Goal: Task Accomplishment & Management: Complete application form

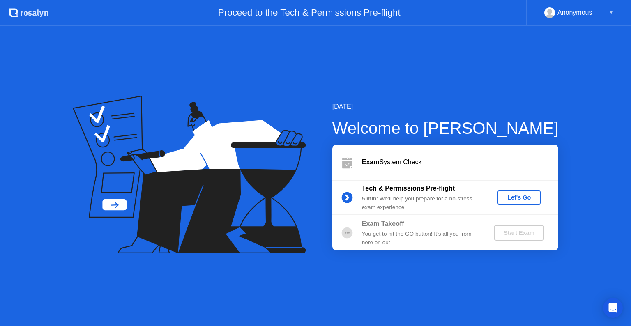
click at [197, 249] on icon at bounding box center [189, 175] width 233 height 158
click at [520, 200] on div "Let's Go" at bounding box center [519, 197] width 37 height 7
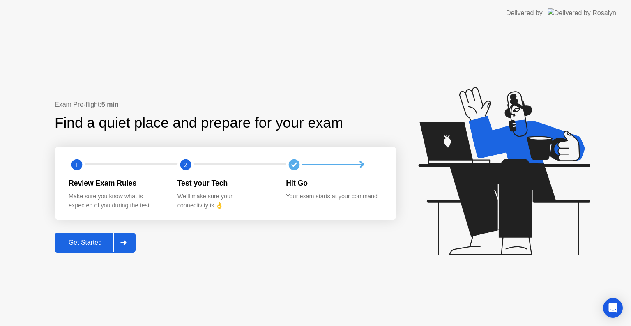
click at [92, 247] on div "Get Started" at bounding box center [85, 242] width 56 height 7
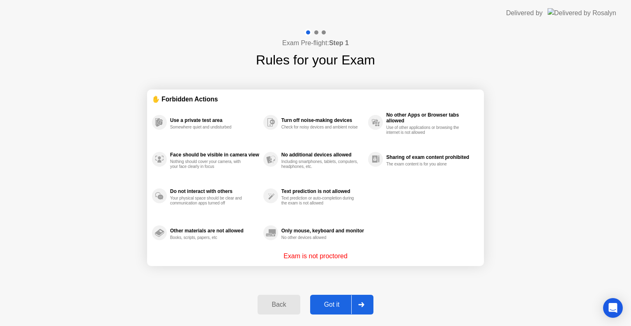
click at [331, 301] on div "Got it" at bounding box center [332, 304] width 39 height 7
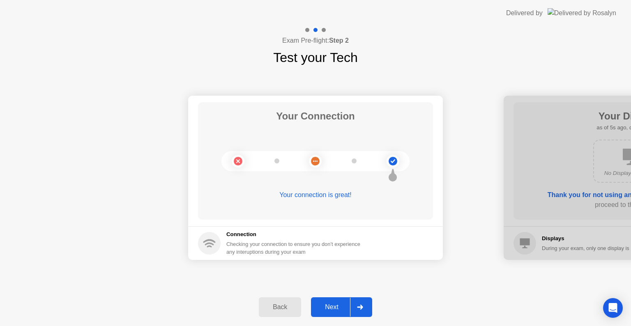
click at [340, 311] on div "Next" at bounding box center [332, 307] width 37 height 7
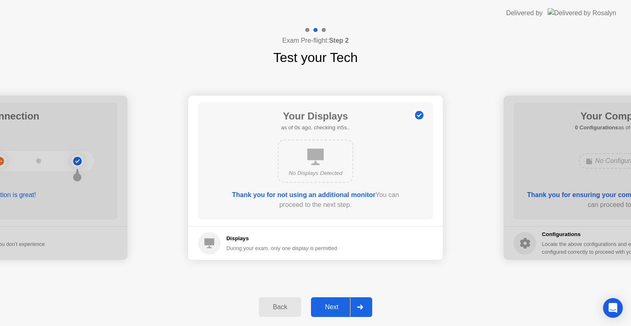
click at [338, 306] on div "Next" at bounding box center [332, 307] width 37 height 7
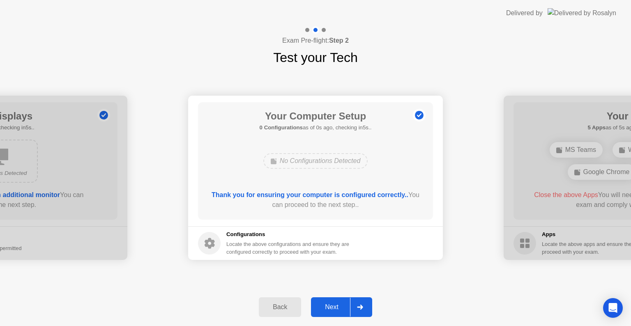
click at [338, 306] on div "Next" at bounding box center [332, 307] width 37 height 7
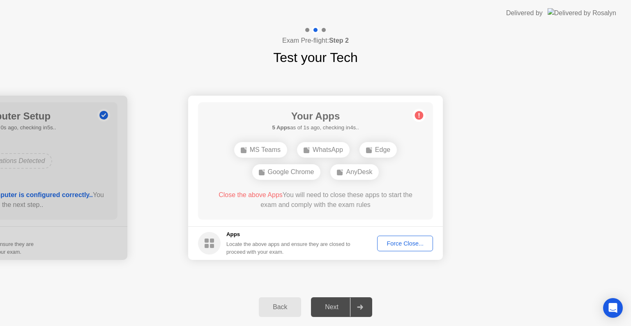
click at [403, 245] on div "Force Close..." at bounding box center [405, 244] width 50 height 7
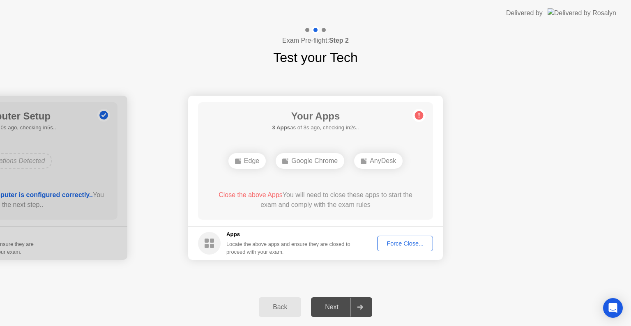
click at [403, 242] on div "Force Close..." at bounding box center [405, 244] width 50 height 7
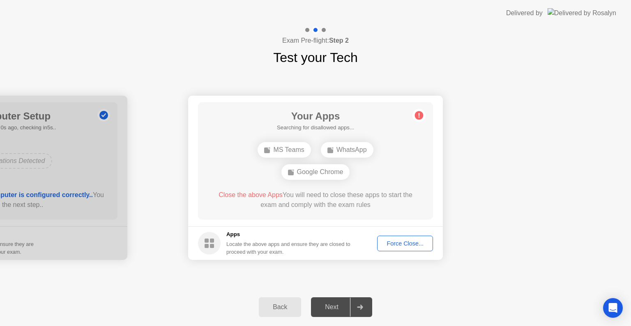
click at [414, 241] on div "Force Close..." at bounding box center [405, 244] width 50 height 7
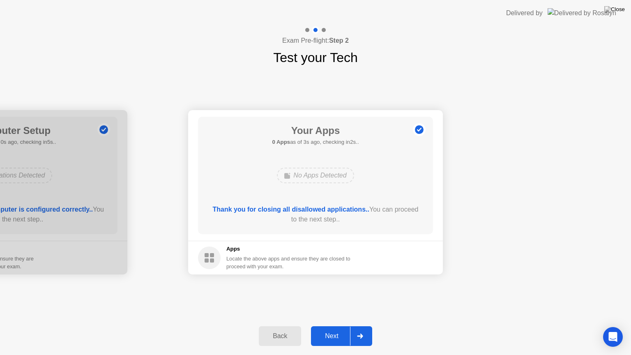
click at [329, 326] on div "Next" at bounding box center [332, 336] width 37 height 7
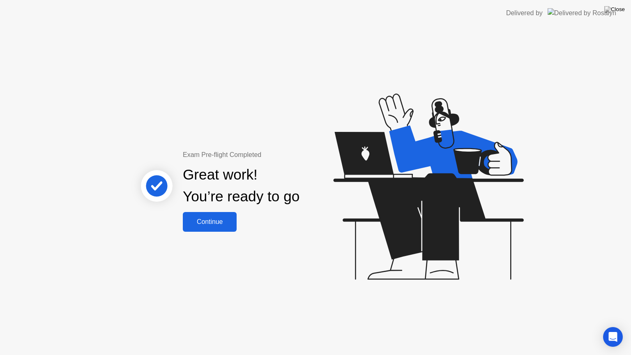
click at [218, 225] on div "Continue" at bounding box center [209, 221] width 49 height 7
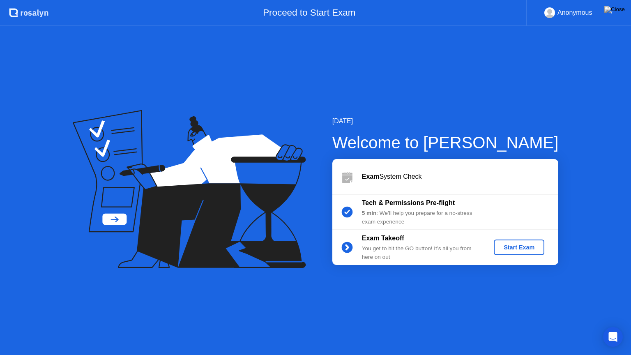
click at [519, 305] on div "[DATE] Welcome to [PERSON_NAME] Exam System Check Tech & Permissions Pre-flight…" at bounding box center [315, 190] width 631 height 329
click at [573, 260] on div "[DATE] Welcome to [PERSON_NAME] Exam System Check Tech & Permissions Pre-flight…" at bounding box center [315, 190] width 631 height 329
click at [513, 247] on div "Start Exam" at bounding box center [519, 247] width 44 height 7
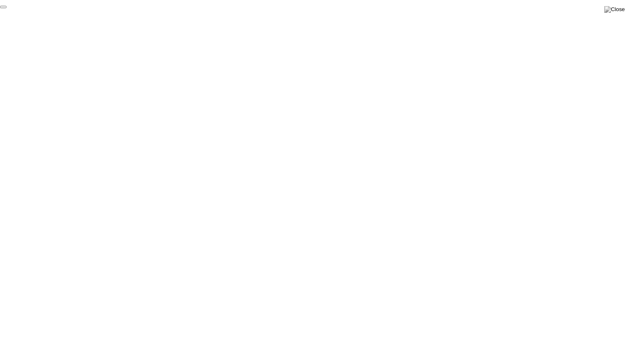
click div "End Proctoring Session"
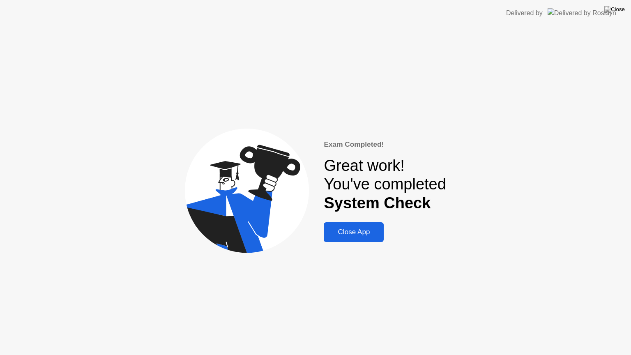
click at [351, 234] on div "Close App" at bounding box center [353, 232] width 55 height 8
